Goal: Task Accomplishment & Management: Manage account settings

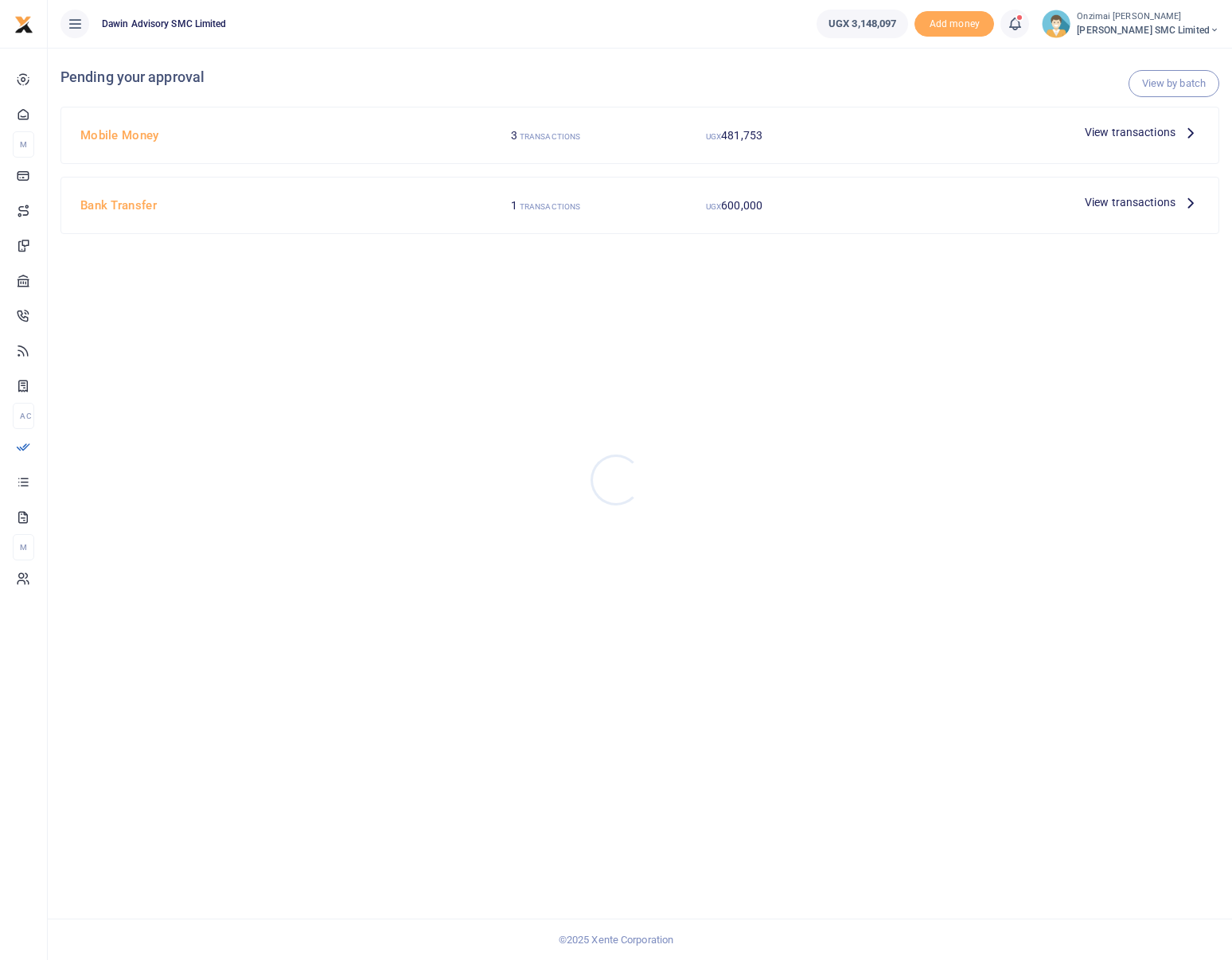
click at [1106, 131] on div at bounding box center [616, 480] width 1232 height 960
click at [1163, 134] on span "View transactions" at bounding box center [1130, 132] width 90 height 18
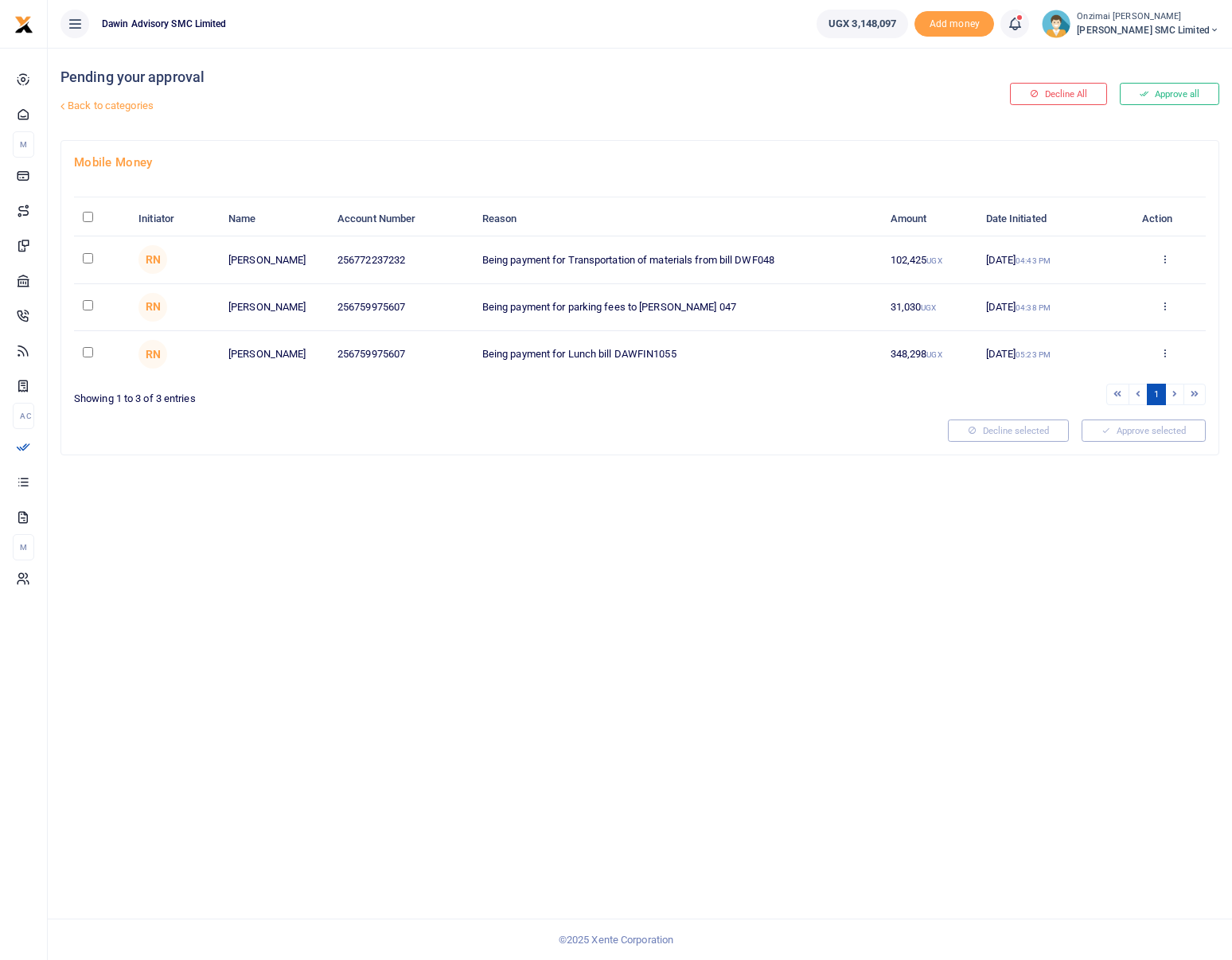
click at [88, 256] on input "checkbox" at bounding box center [88, 258] width 10 height 10
checkbox input "true"
click at [85, 305] on input "checkbox" at bounding box center [88, 305] width 10 height 10
checkbox input "true"
click at [1132, 438] on button "Approve selected (2)" at bounding box center [1138, 431] width 136 height 23
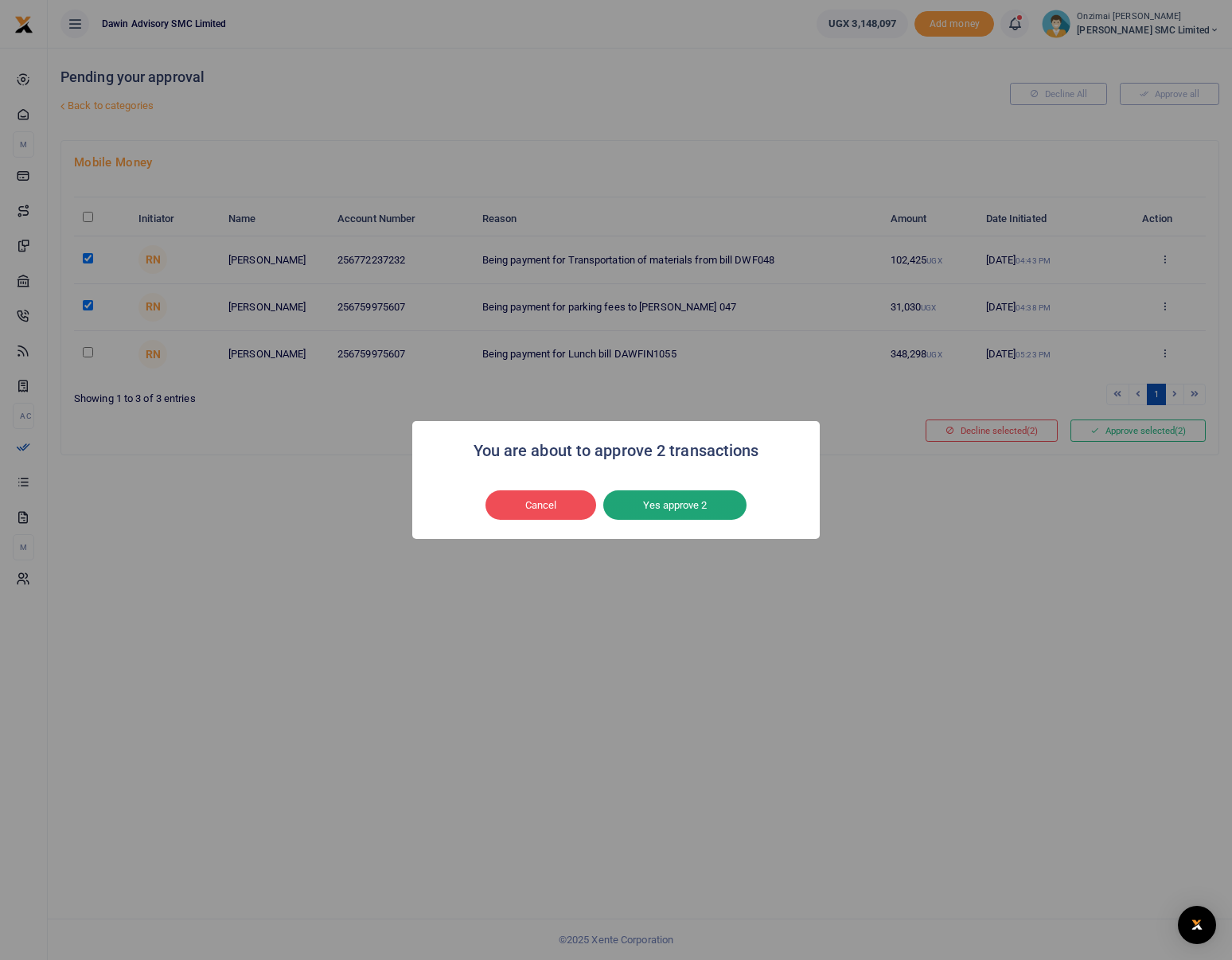
click at [674, 496] on button "Yes approve 2" at bounding box center [674, 505] width 143 height 30
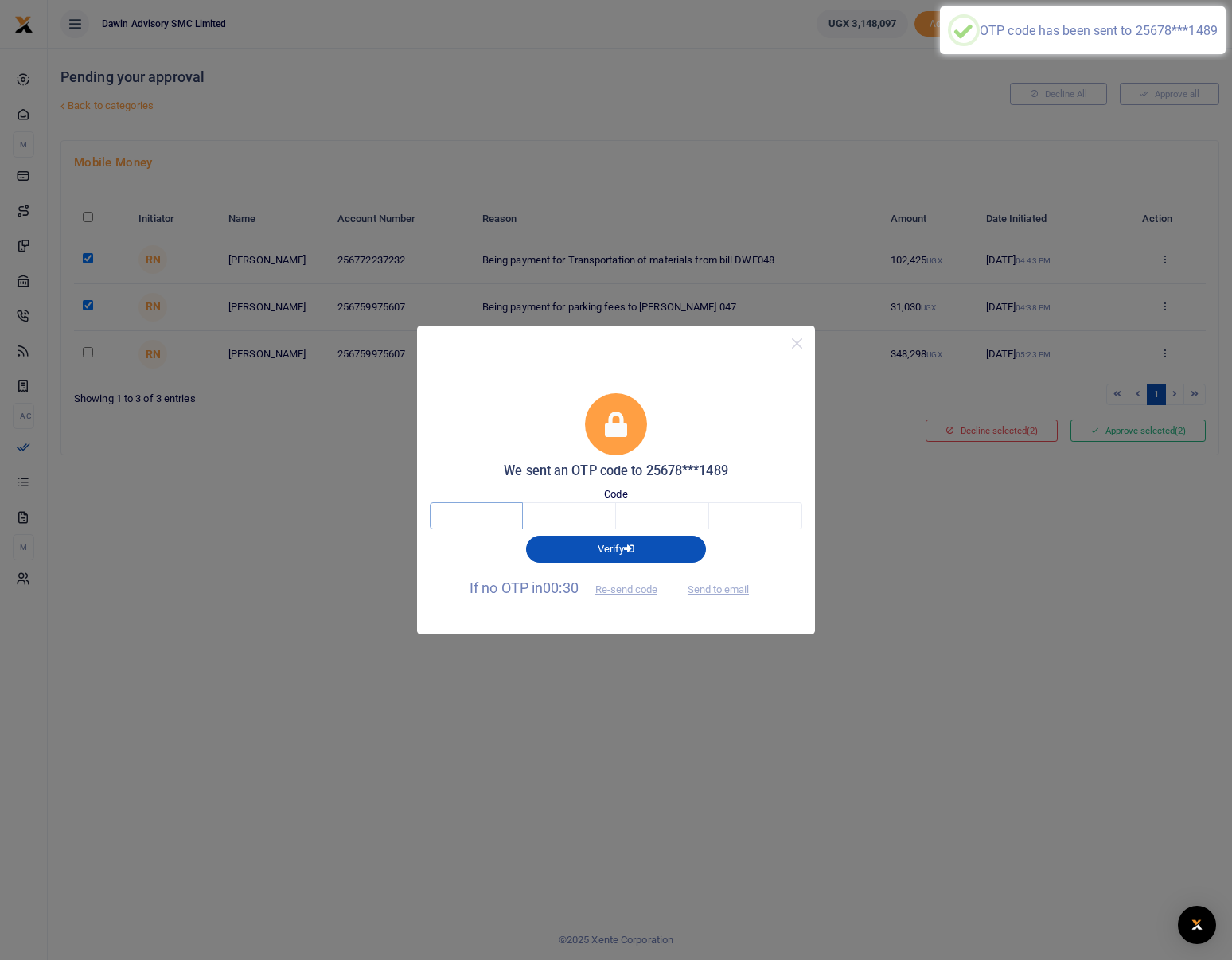
click at [504, 516] on input "text" at bounding box center [476, 515] width 93 height 27
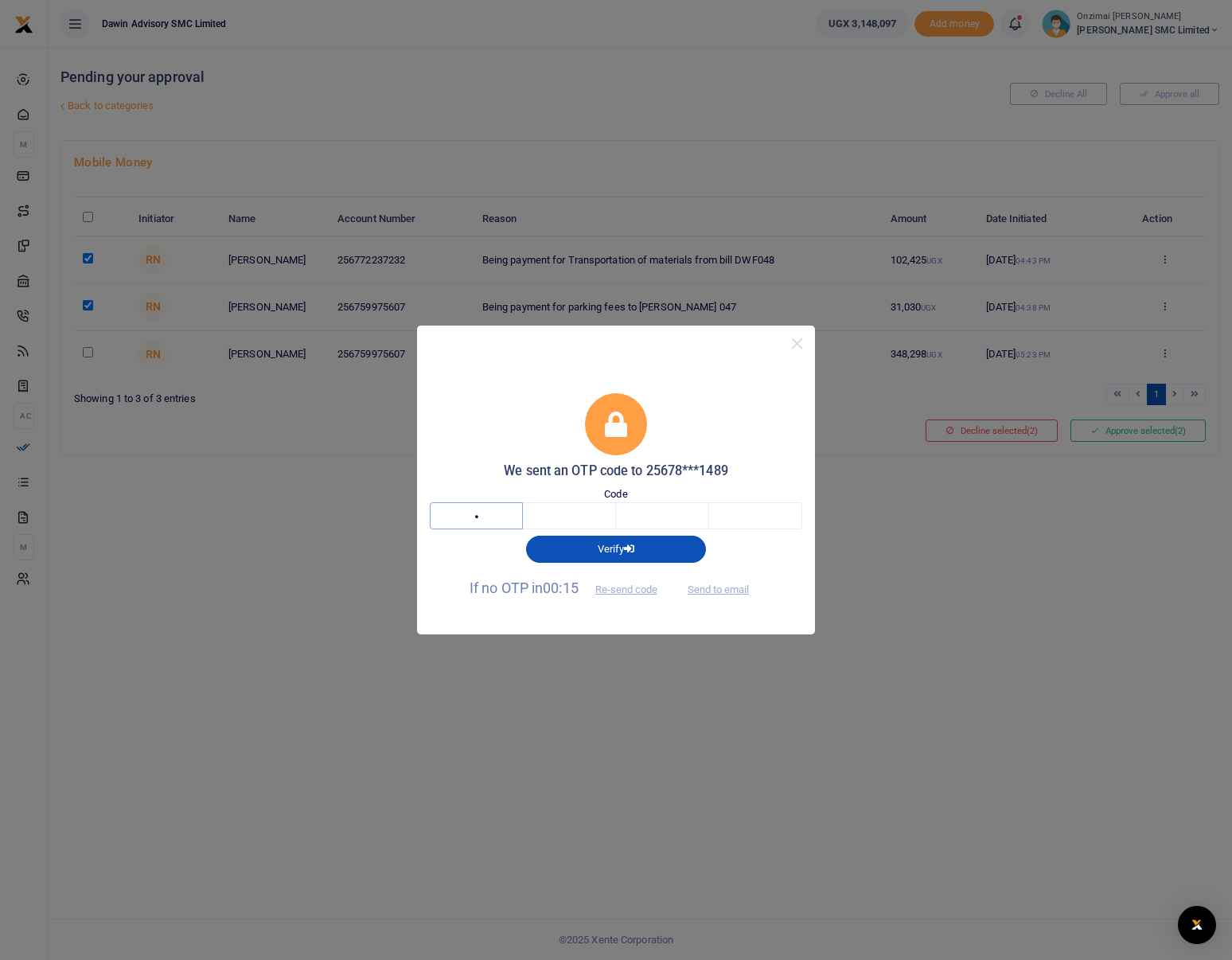
type input "5"
type input "8"
type input "3"
type input "0"
